Goal: Use online tool/utility: Utilize a website feature to perform a specific function

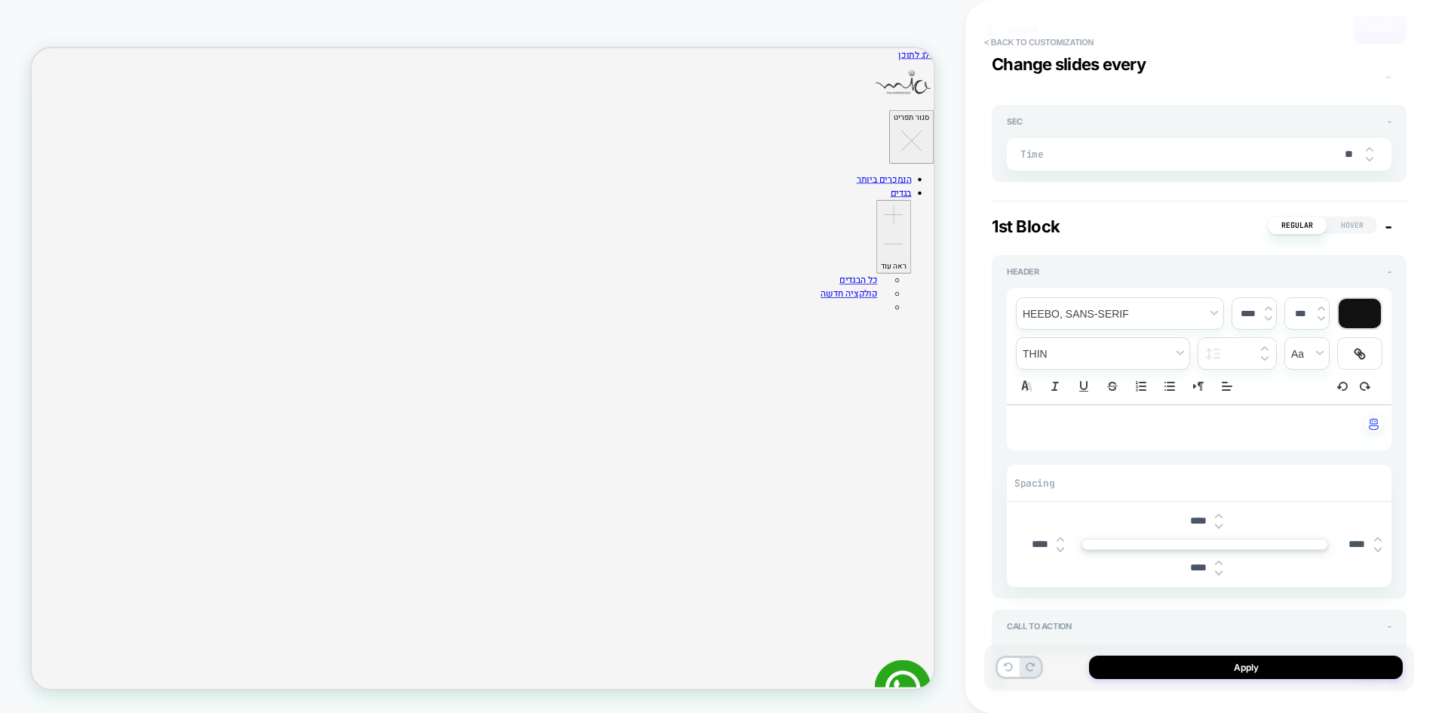
scroll to position [302, 0]
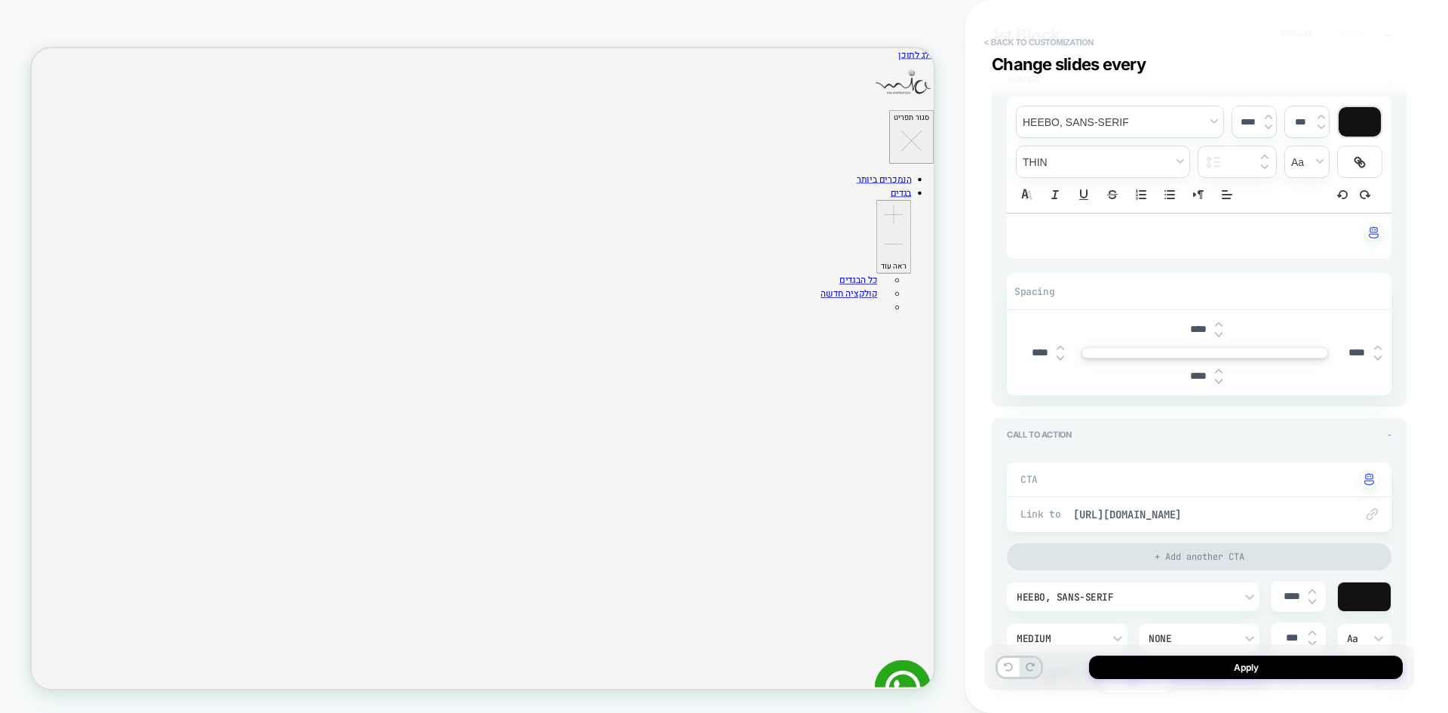
click at [0, 0] on button "< Back to customization" at bounding box center [0, 0] width 0 height 0
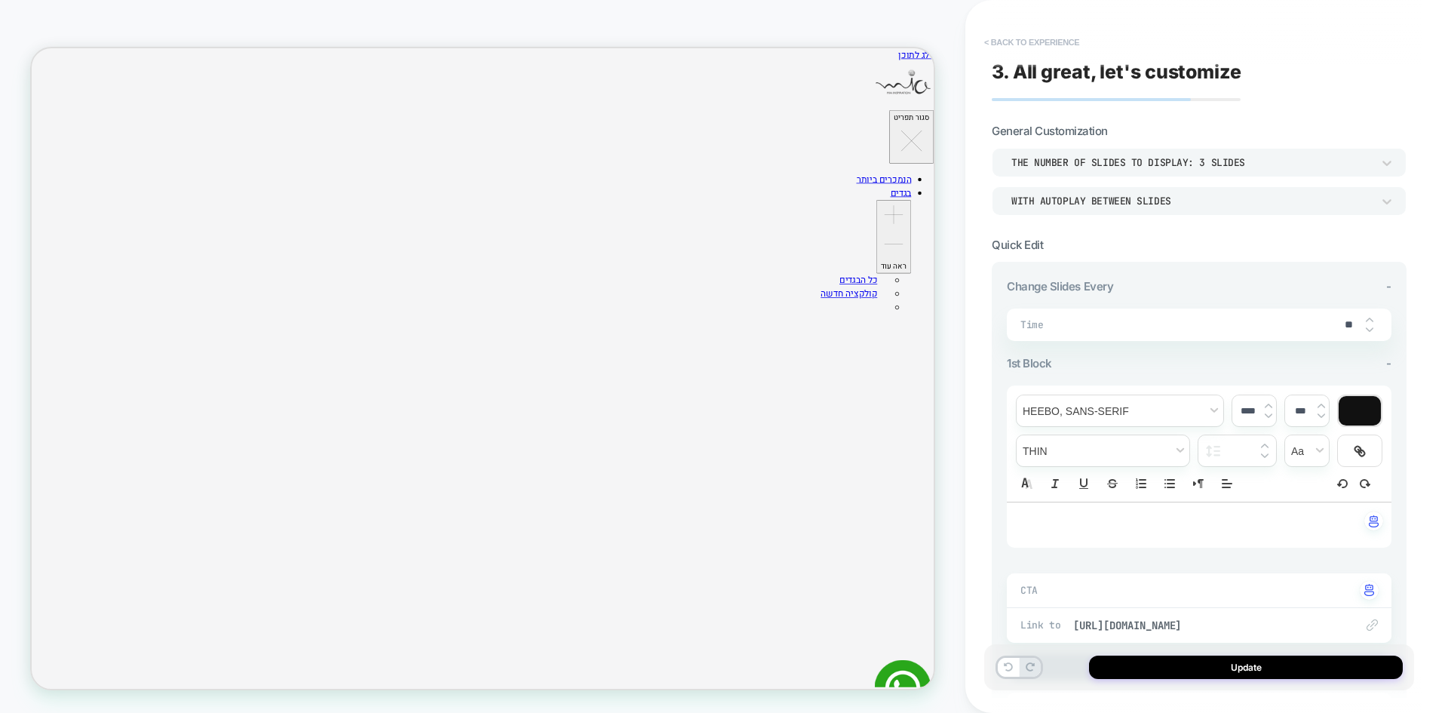
click at [1019, 43] on button "< Back to experience" at bounding box center [1032, 42] width 110 height 24
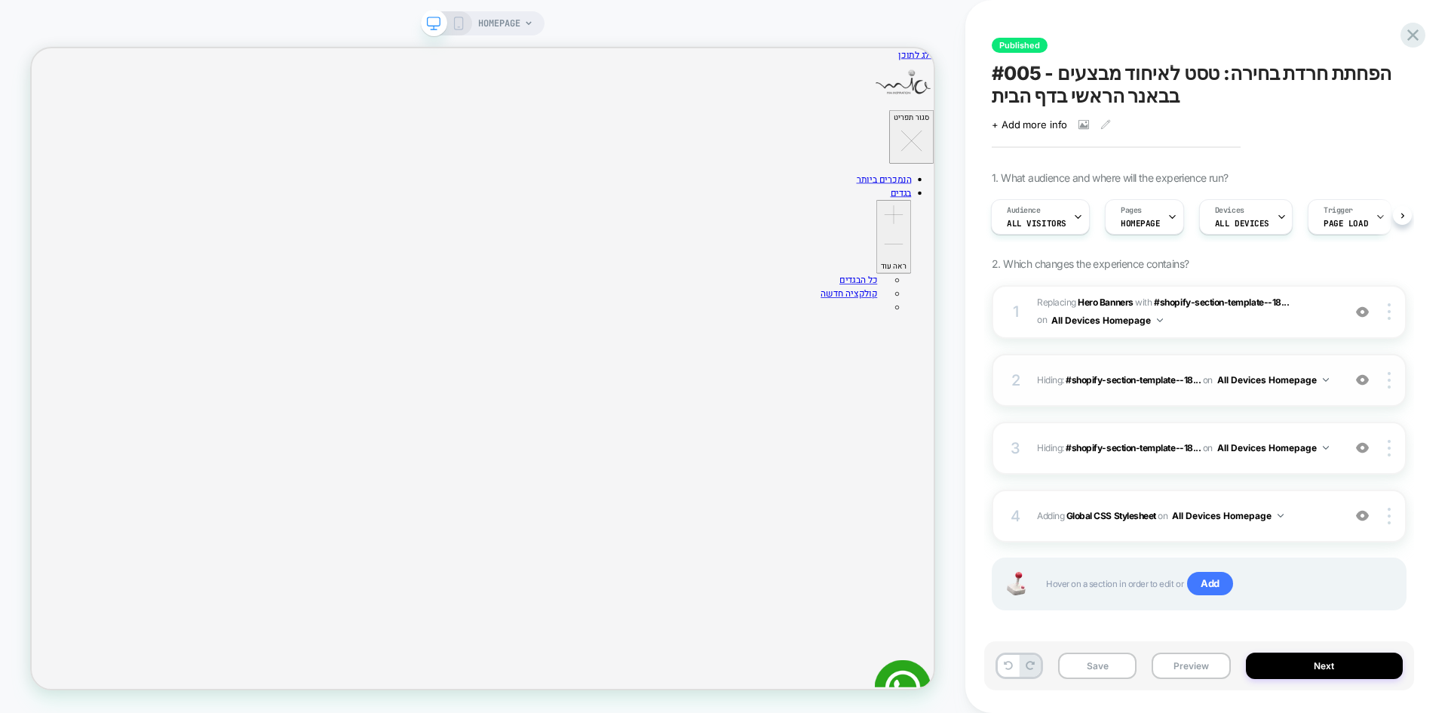
scroll to position [11, 0]
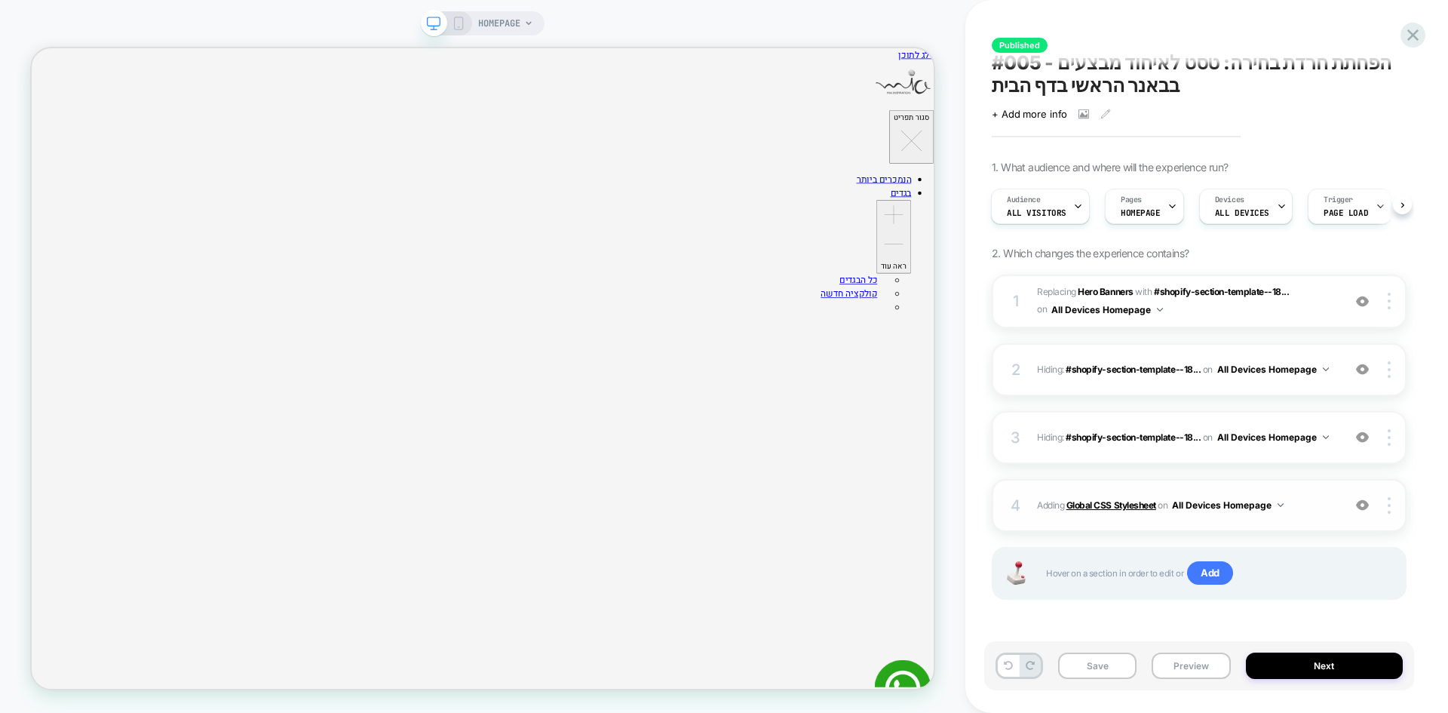
click at [1103, 502] on b "Global CSS Stylesheet" at bounding box center [1111, 504] width 90 height 11
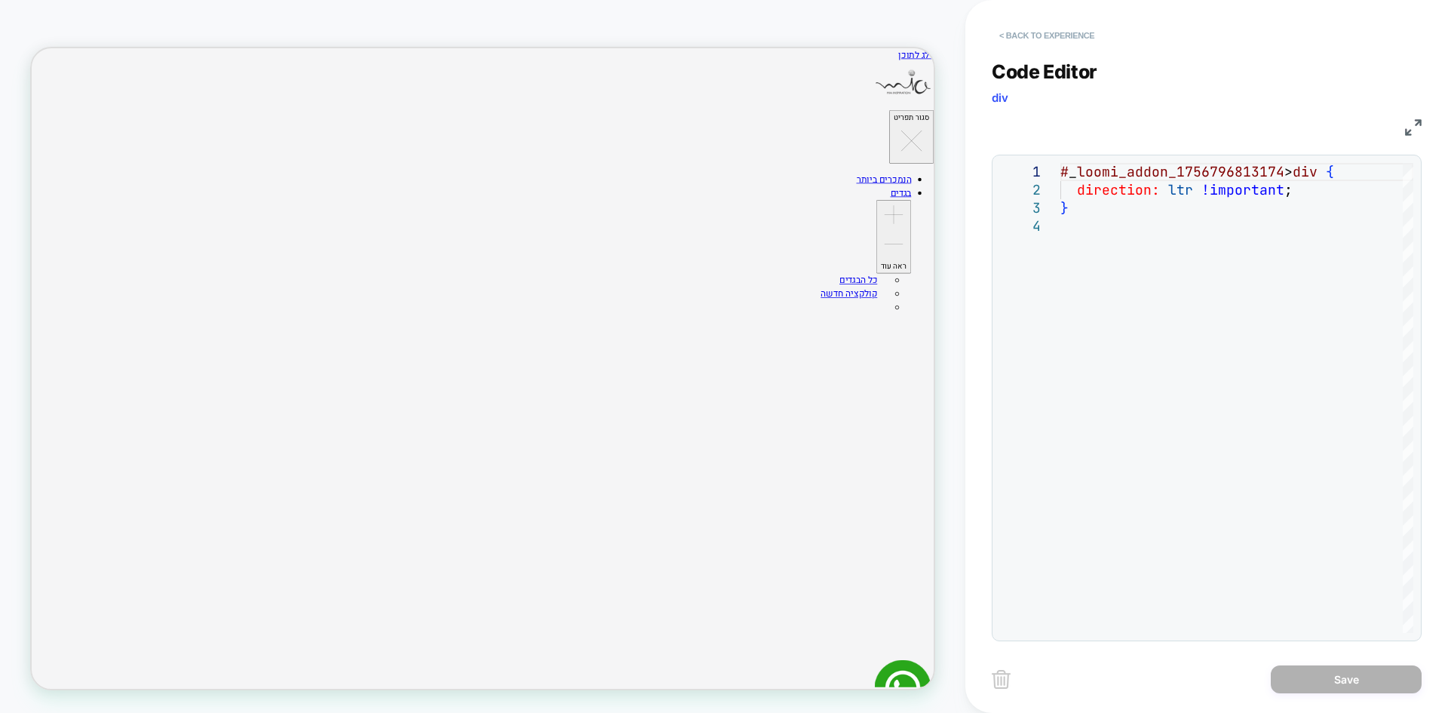
click at [1039, 34] on button "< Back to experience" at bounding box center [1047, 35] width 110 height 24
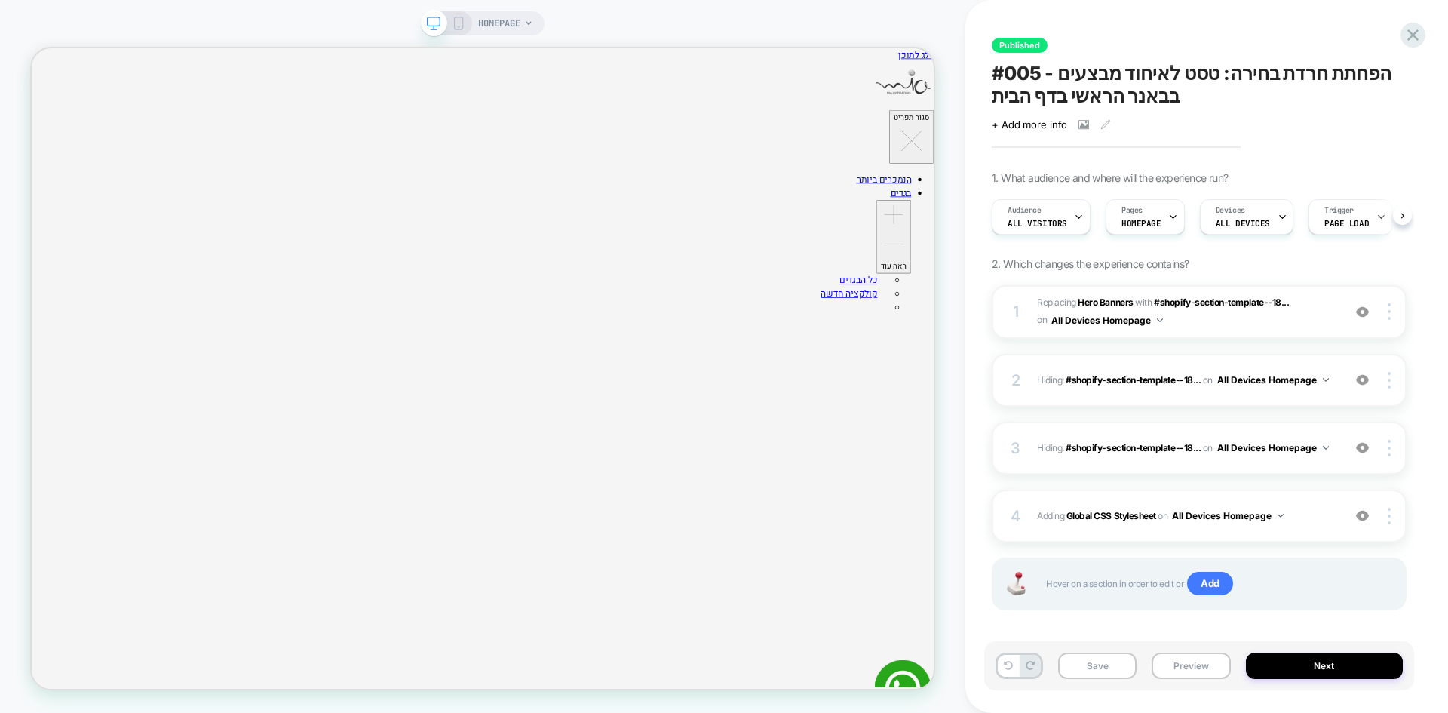
scroll to position [0, 1]
click at [1099, 302] on b "Hero Banners" at bounding box center [1105, 301] width 55 height 11
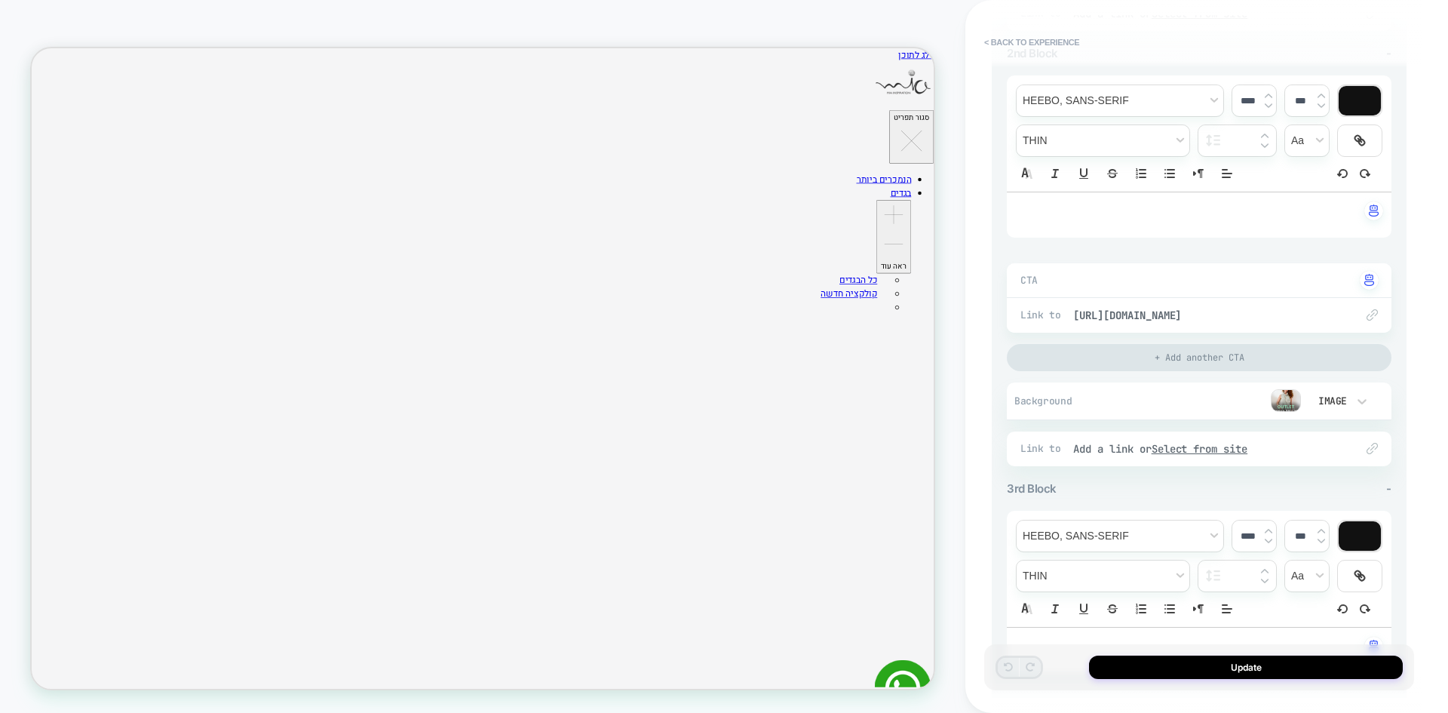
scroll to position [754, 0]
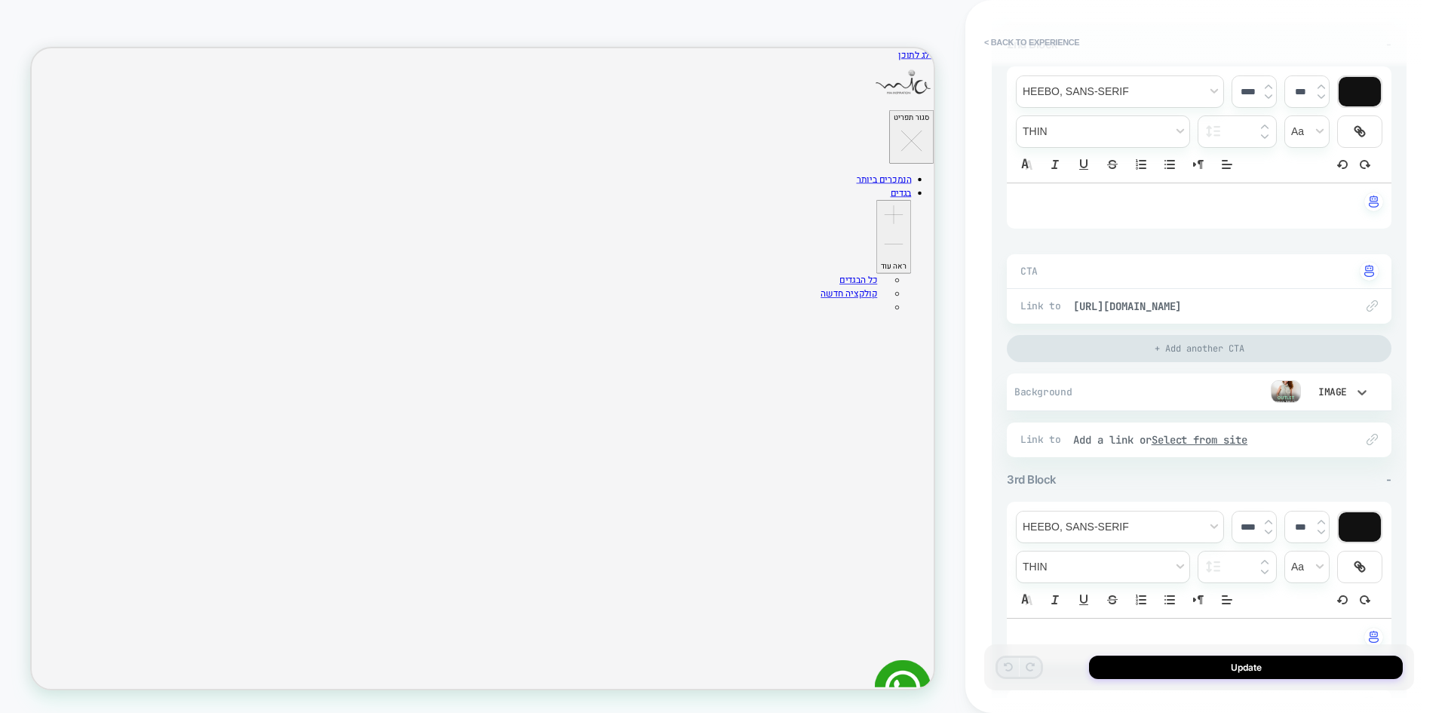
click at [1303, 390] on div "Image" at bounding box center [1338, 391] width 75 height 29
click at [1358, 392] on div at bounding box center [724, 356] width 1448 height 713
click at [1319, 391] on div "Image" at bounding box center [1331, 391] width 32 height 13
click at [1278, 391] on div at bounding box center [724, 356] width 1448 height 713
click at [1282, 391] on img at bounding box center [1286, 391] width 30 height 23
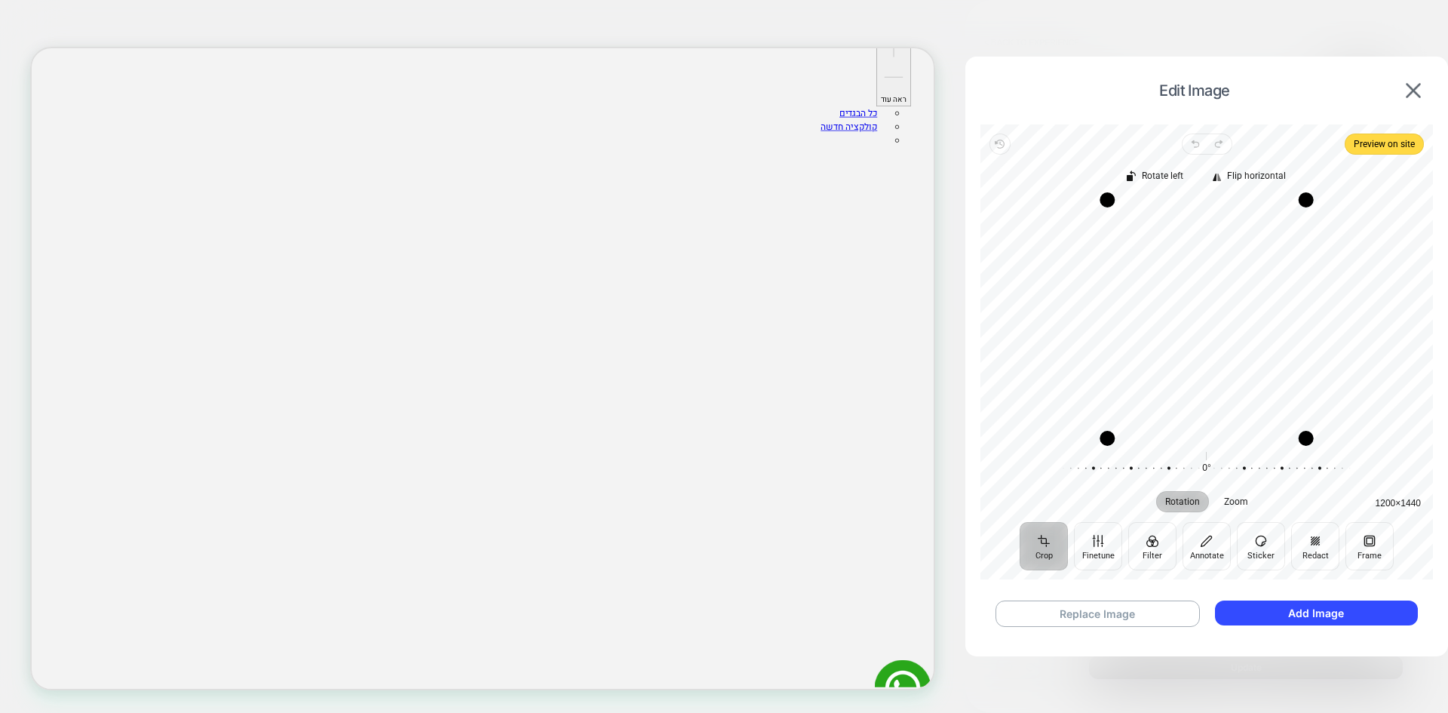
scroll to position [151, 0]
click at [1398, 502] on div "Rotation Zoom 0° Reset" at bounding box center [1207, 480] width 453 height 60
click at [1390, 148] on span "Preview on site" at bounding box center [1384, 144] width 61 height 18
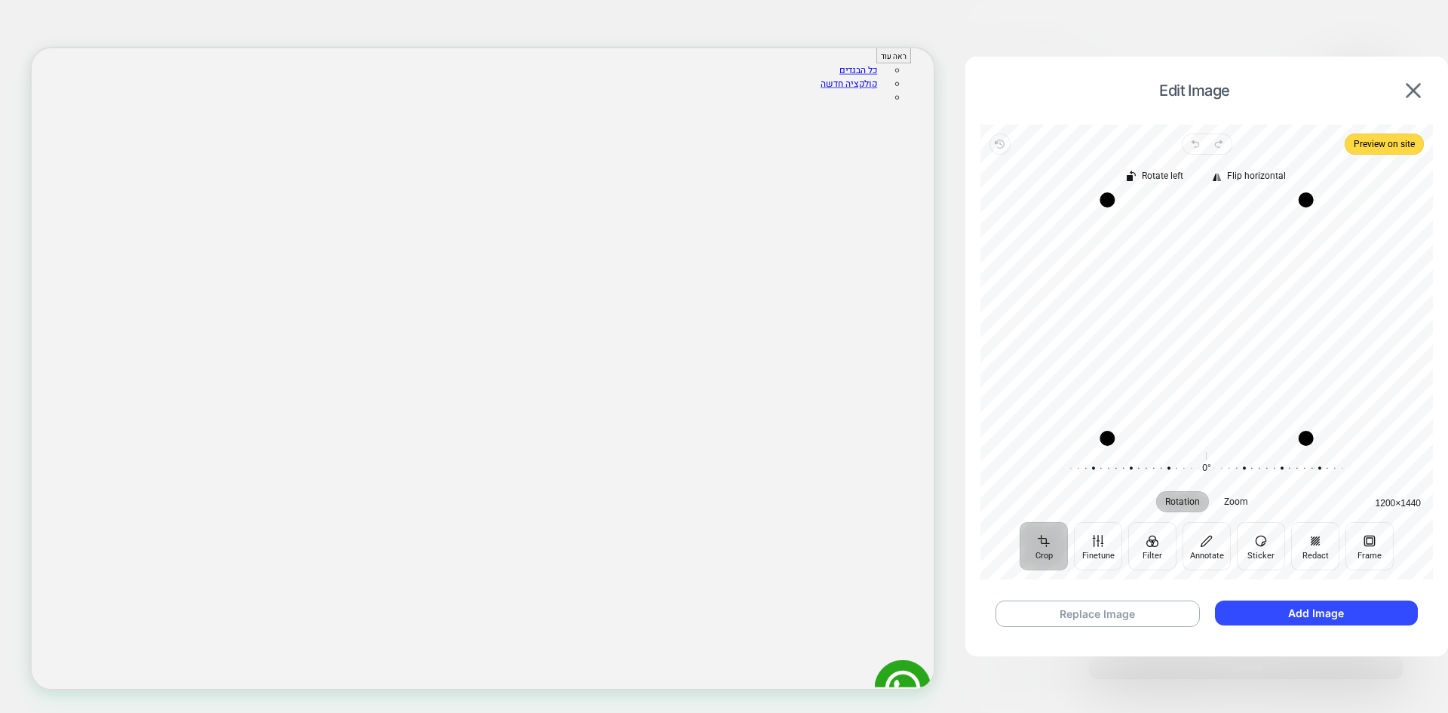
scroll to position [75, 0]
click at [1410, 93] on img at bounding box center [1413, 90] width 15 height 15
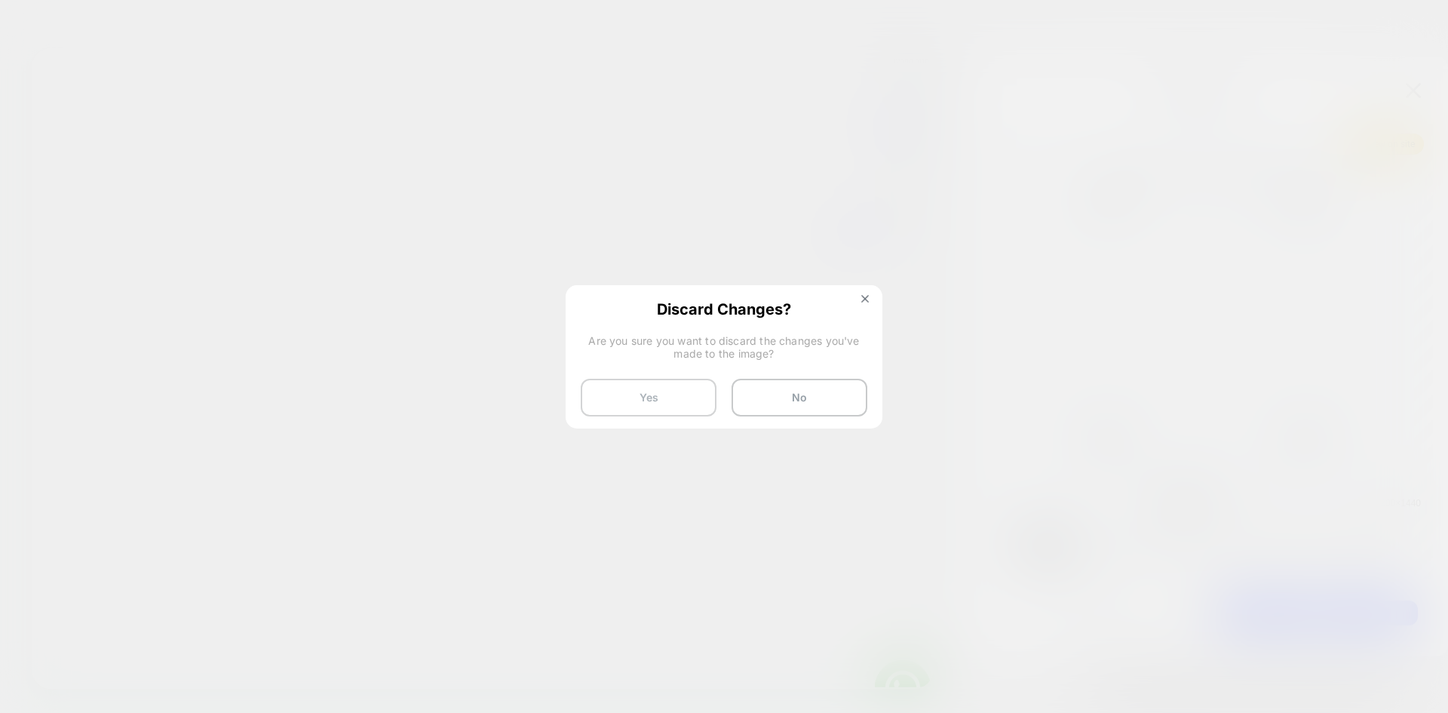
click at [673, 398] on button "Yes" at bounding box center [649, 398] width 136 height 38
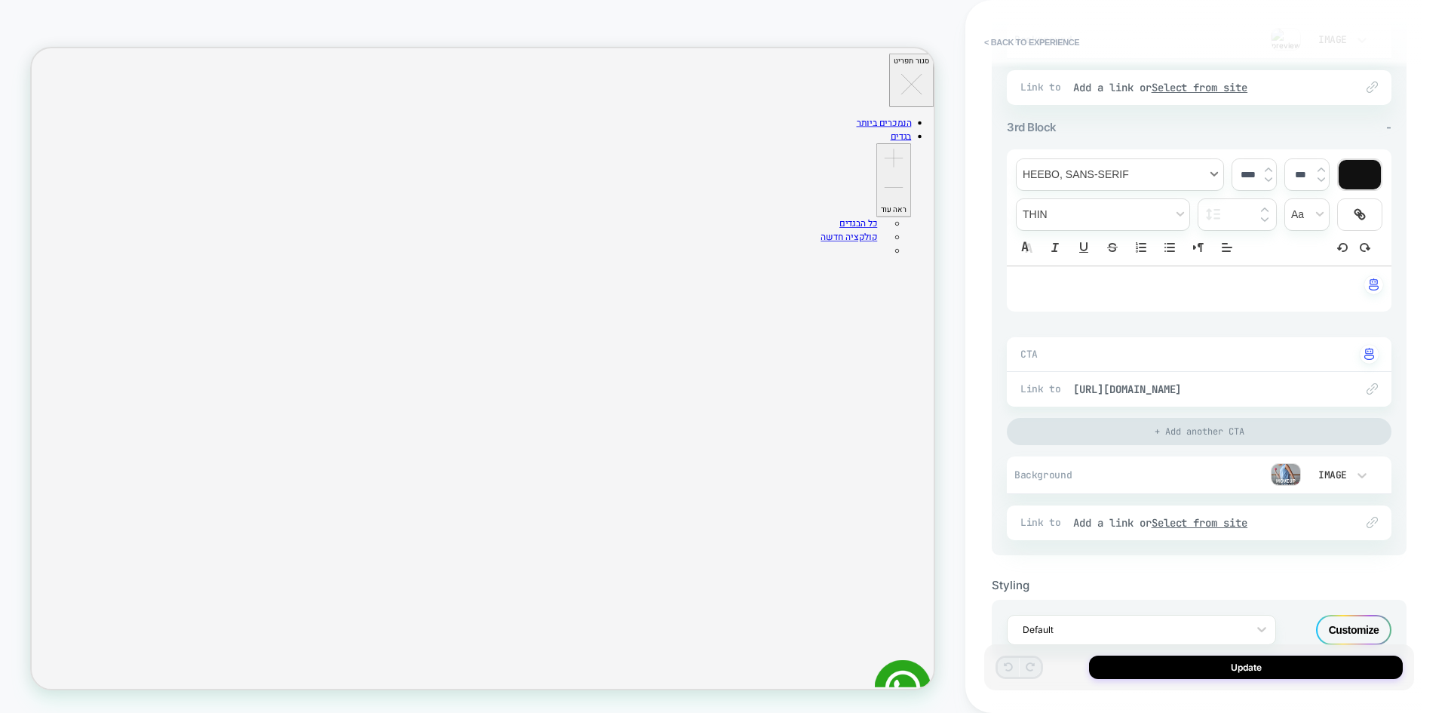
scroll to position [1152, 0]
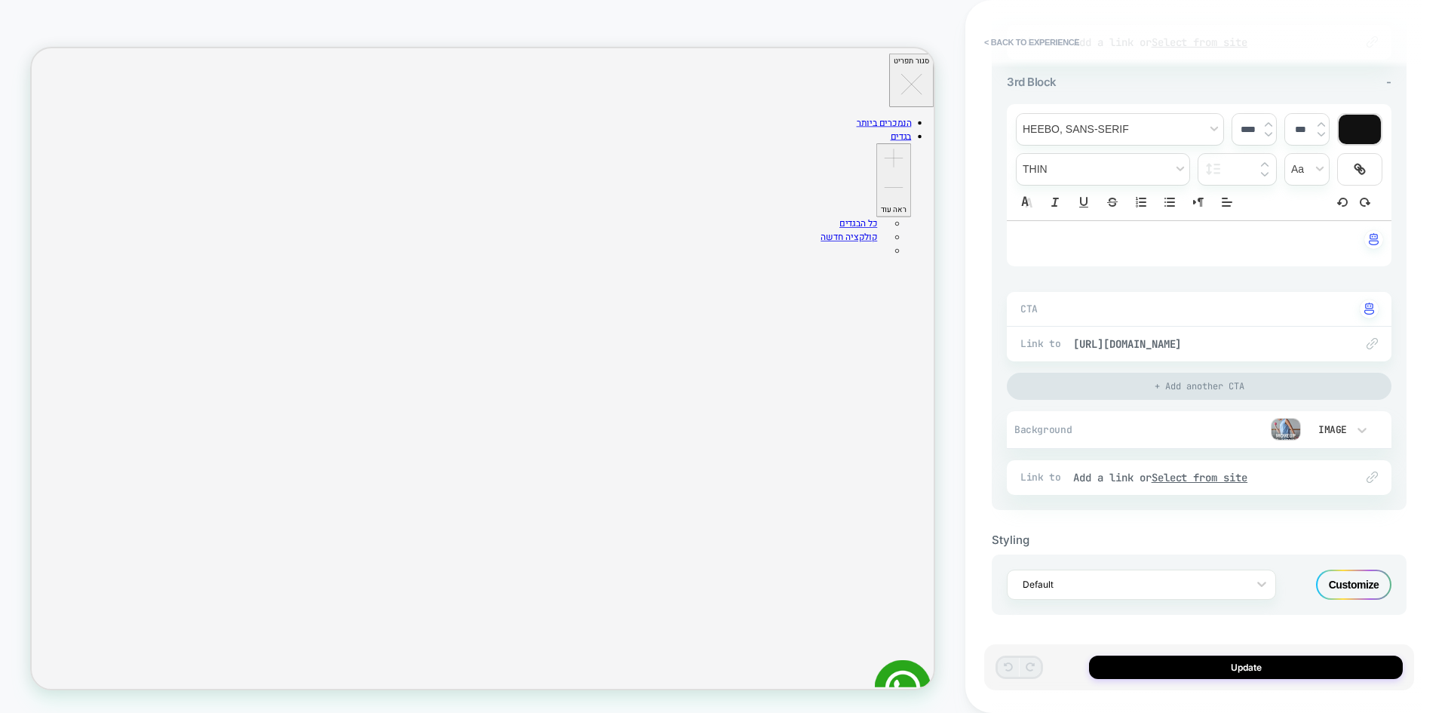
click at [1334, 584] on div "Customize" at bounding box center [1353, 584] width 75 height 30
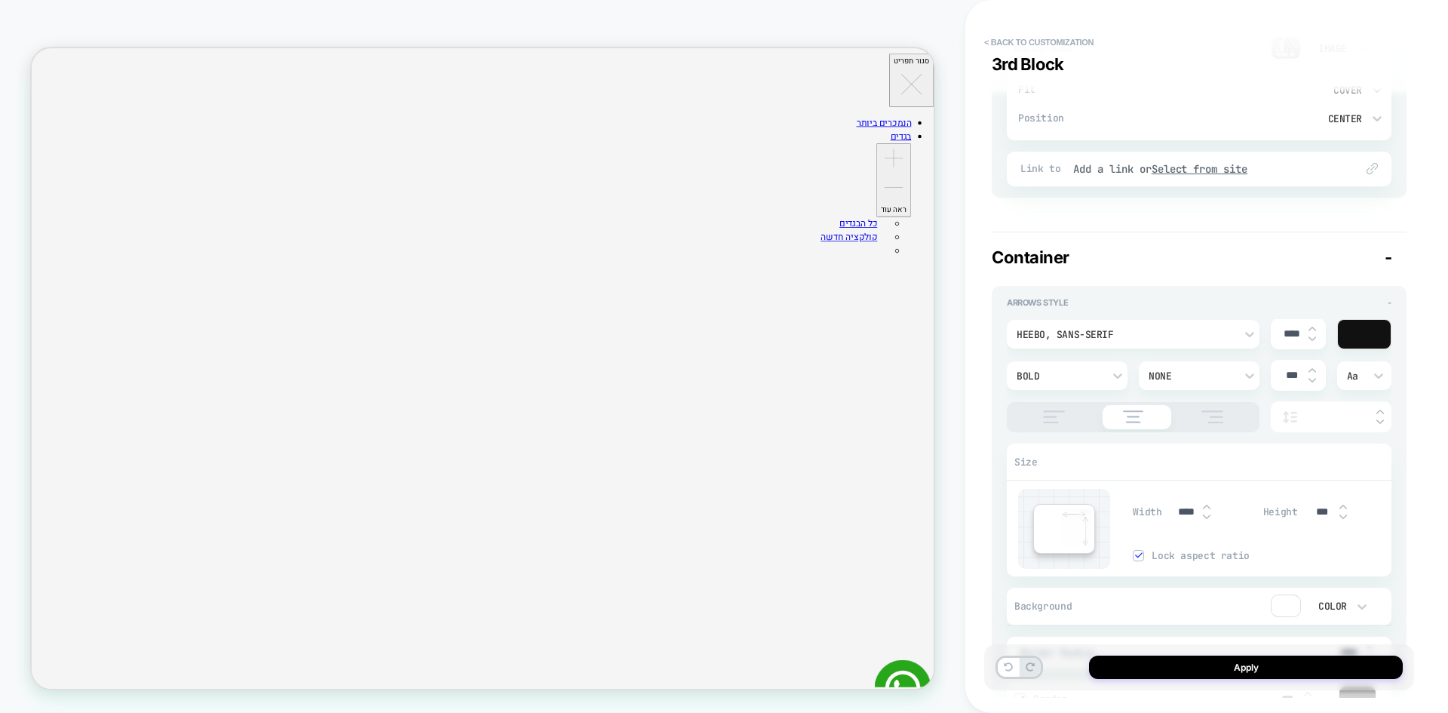
scroll to position [4148, 0]
drag, startPoint x: 1182, startPoint y: 515, endPoint x: 1174, endPoint y: 514, distance: 7.6
click at [1174, 514] on input "****" at bounding box center [1186, 517] width 34 height 13
click at [1186, 516] on input "****" at bounding box center [1186, 517] width 34 height 13
drag, startPoint x: 1184, startPoint y: 516, endPoint x: 1156, endPoint y: 514, distance: 27.9
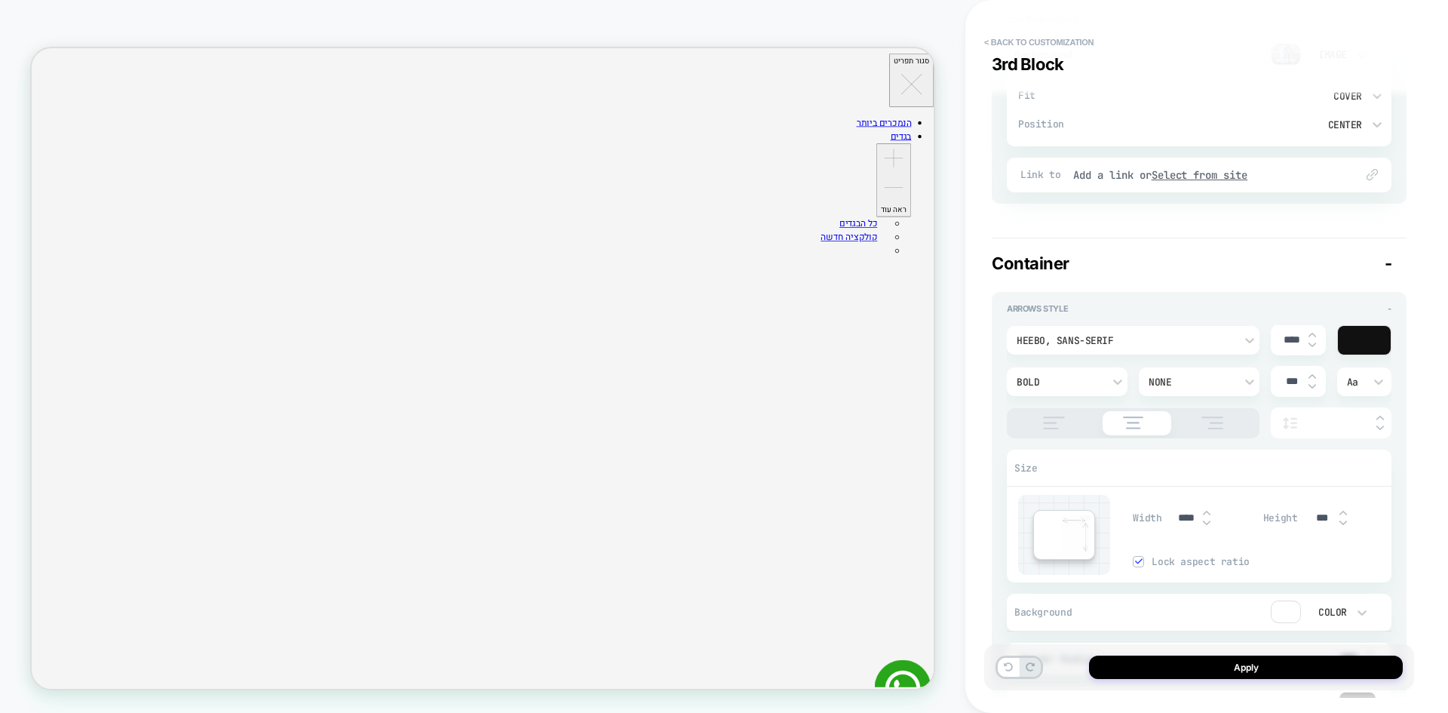
click at [1156, 514] on div "Width ****" at bounding box center [1194, 517] width 123 height 31
type input "***"
click at [1256, 669] on button "Apply" at bounding box center [1246, 666] width 314 height 23
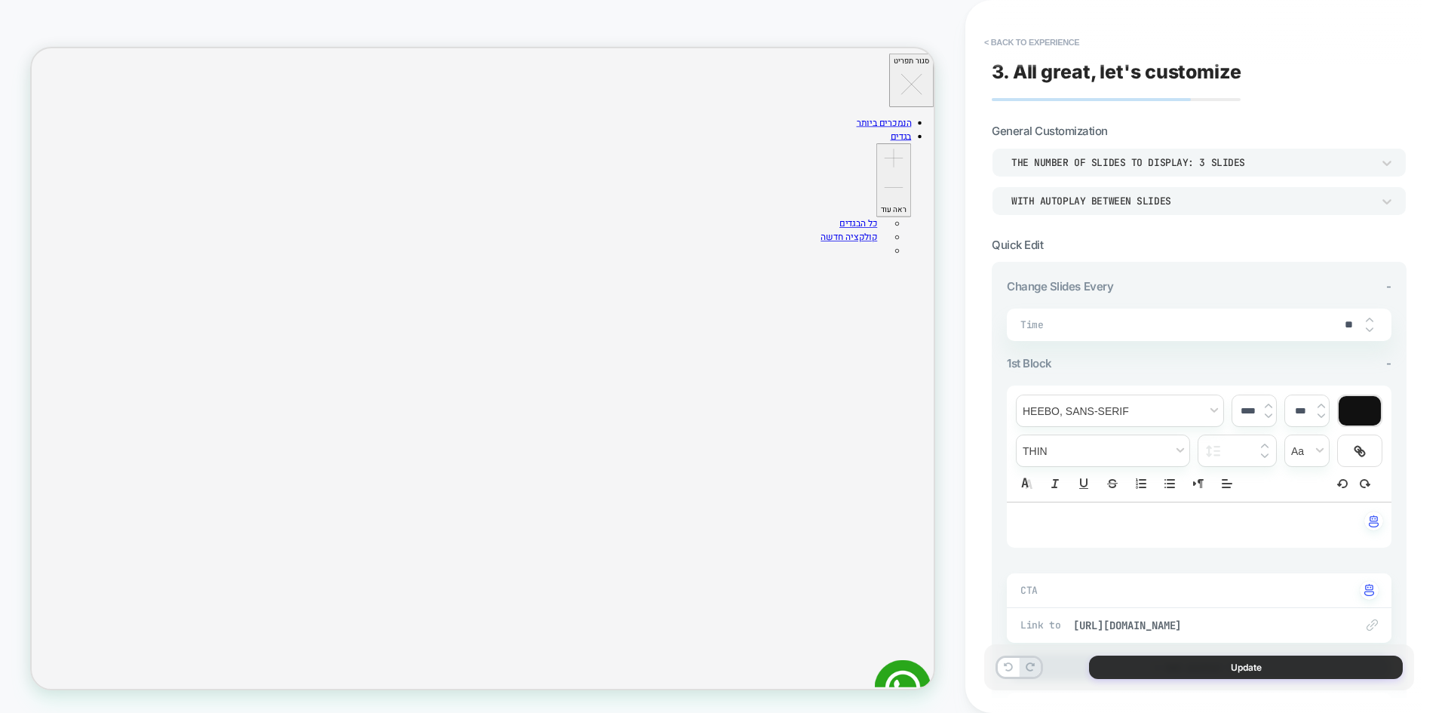
click at [1196, 672] on button "Update" at bounding box center [1246, 666] width 314 height 23
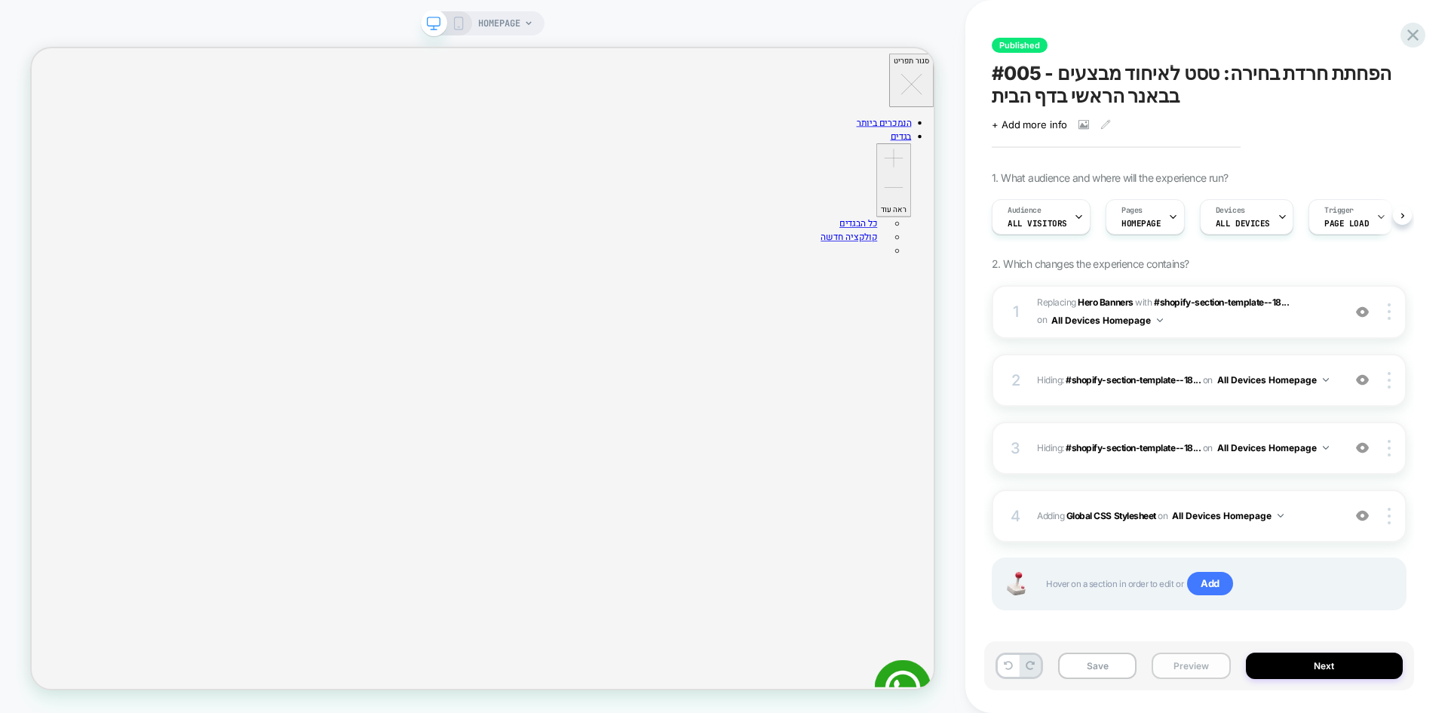
scroll to position [0, 1]
click at [1201, 666] on button "Preview" at bounding box center [1191, 665] width 78 height 26
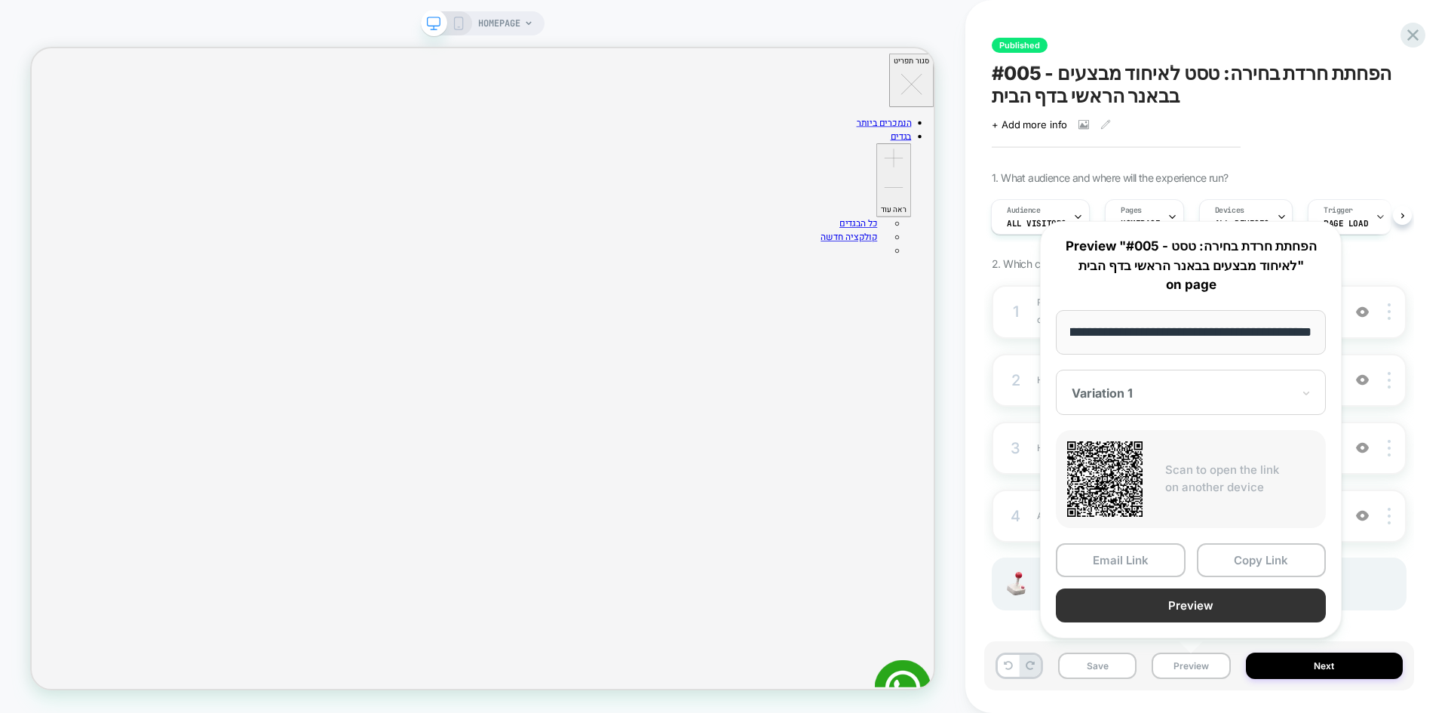
scroll to position [0, 0]
click at [1235, 605] on button "Preview" at bounding box center [1191, 605] width 270 height 34
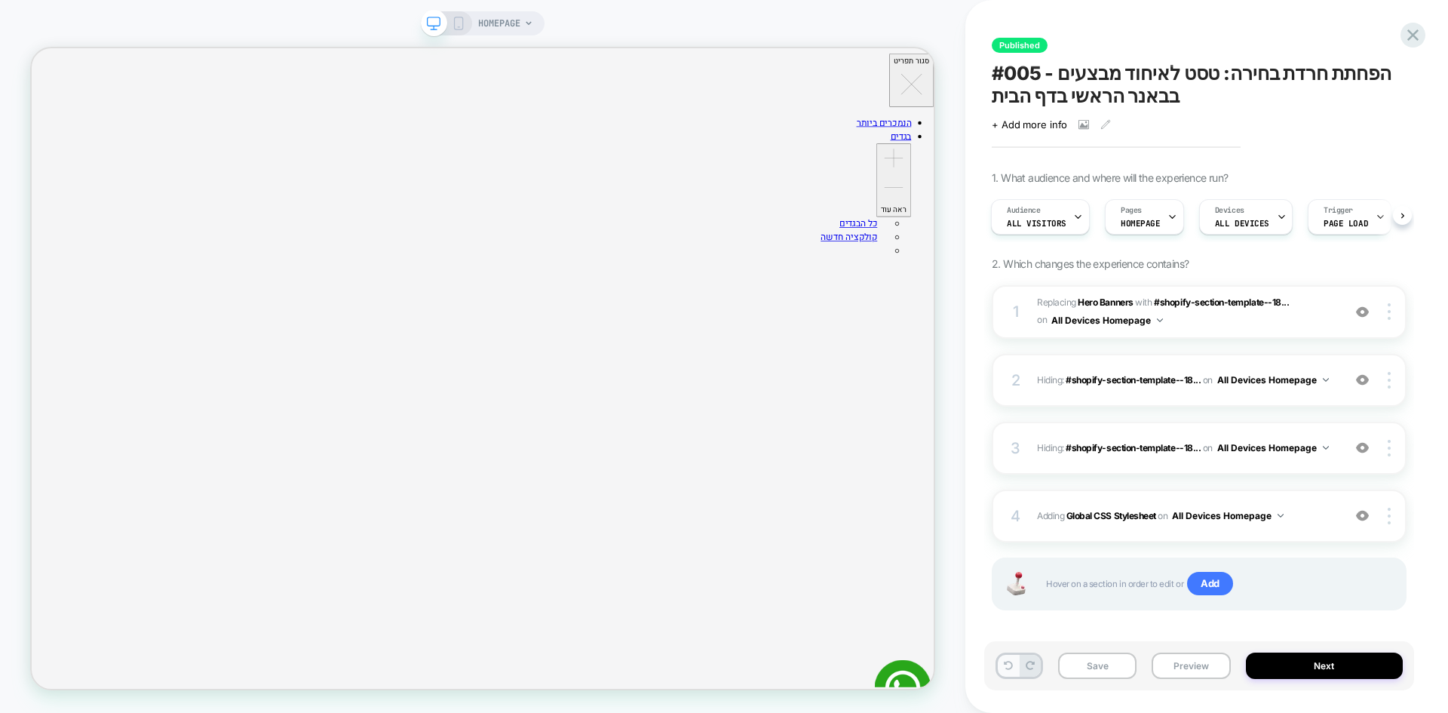
click at [1006, 659] on button at bounding box center [1008, 666] width 21 height 22
click at [1005, 667] on icon at bounding box center [1008, 665] width 9 height 9
click at [1099, 300] on b "Hero Banners" at bounding box center [1105, 301] width 55 height 11
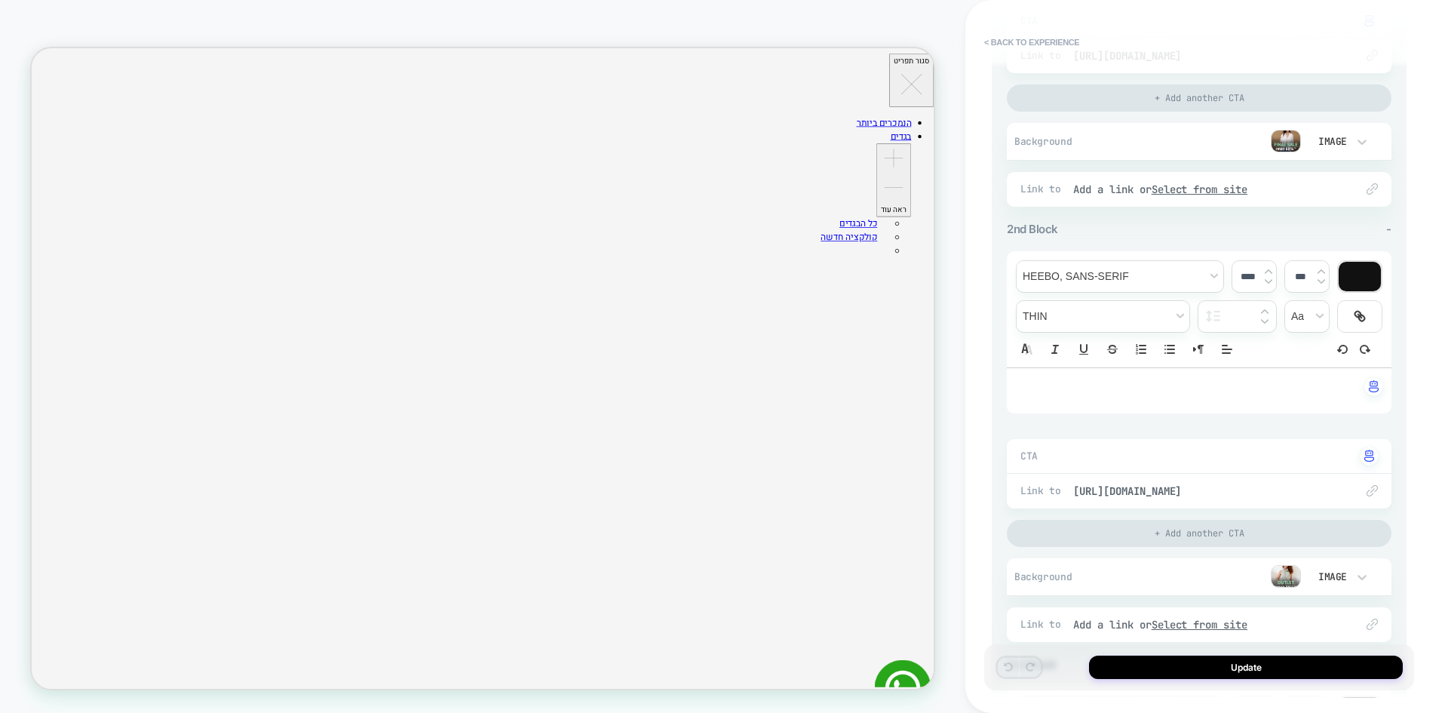
scroll to position [453, 0]
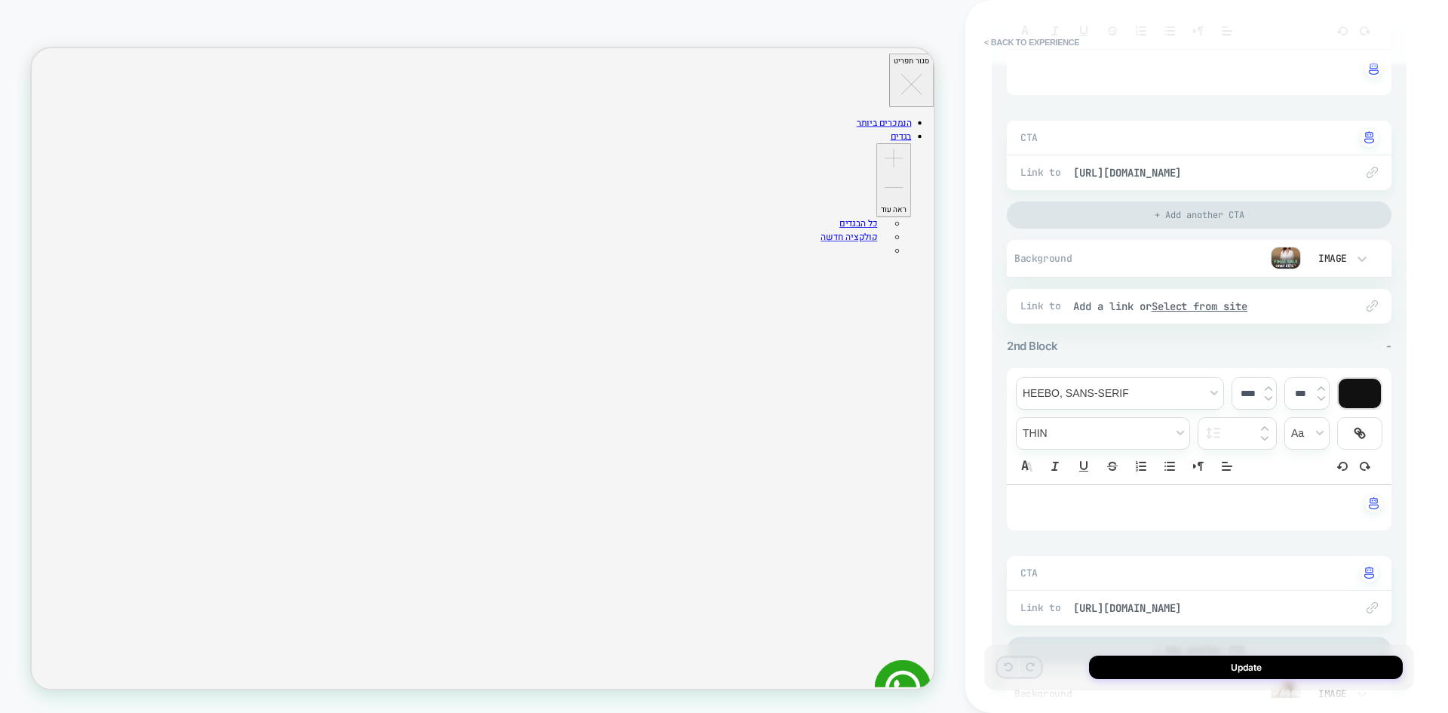
click at [1281, 253] on img at bounding box center [1286, 258] width 30 height 23
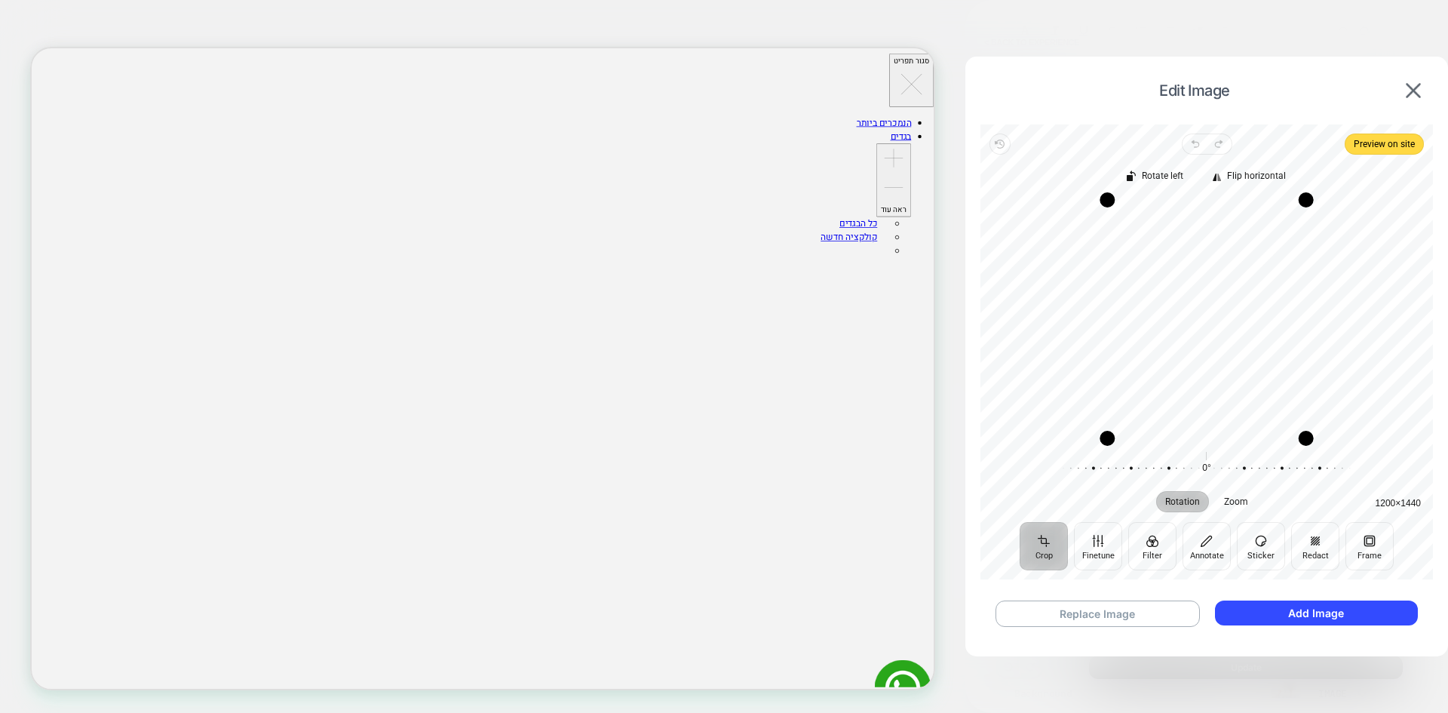
click at [1395, 507] on div "Rotation Zoom 0° Reset" at bounding box center [1207, 480] width 453 height 60
